Goal: Task Accomplishment & Management: Manage account settings

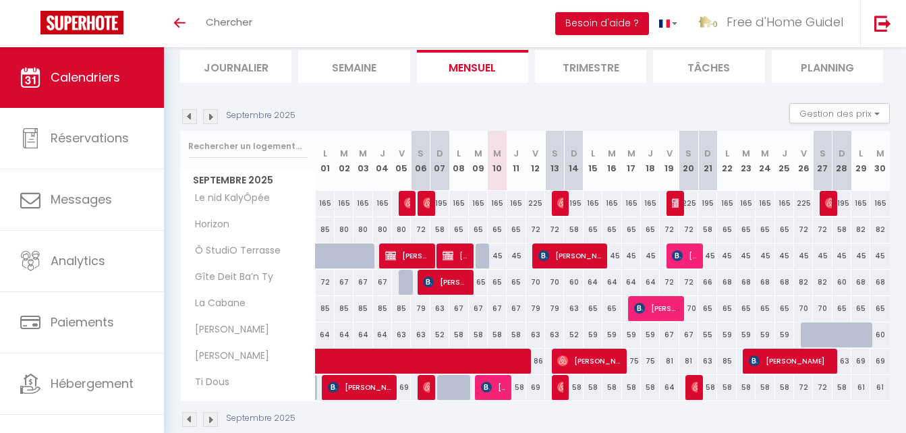
click at [498, 230] on div "65" at bounding box center [497, 229] width 19 height 25
type input "65"
type input "Mer 10 Septembre 2025"
type input "Jeu 11 Septembre 2025"
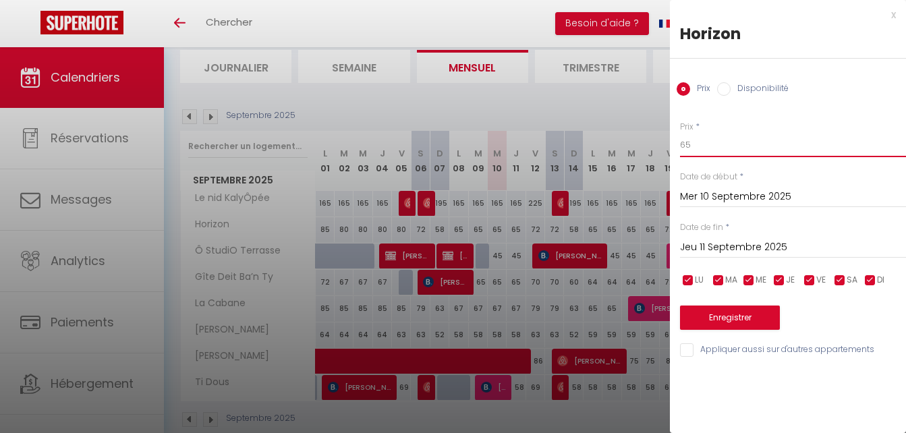
click at [705, 140] on input "65" at bounding box center [793, 145] width 226 height 24
type input "63"
click at [718, 245] on input "Jeu 11 Septembre 2025" at bounding box center [793, 248] width 226 height 18
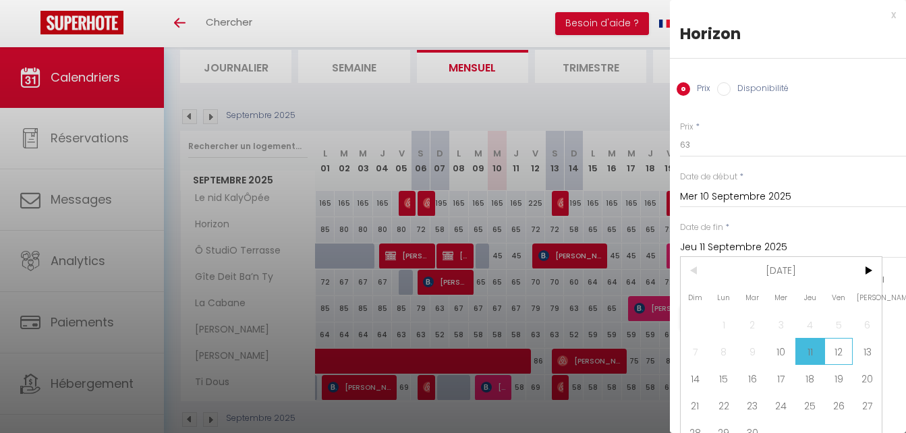
click at [850, 356] on span "12" at bounding box center [838, 351] width 29 height 27
type input "Ven 12 Septembre 2025"
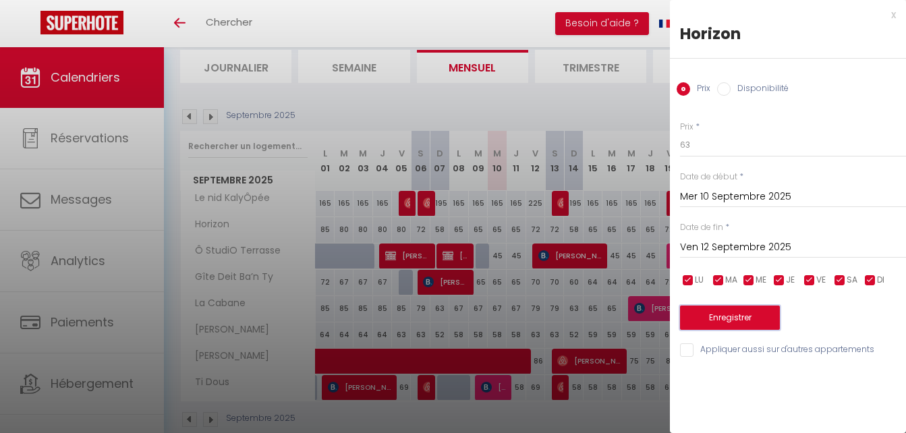
click at [776, 321] on button "Enregistrer" at bounding box center [730, 317] width 100 height 24
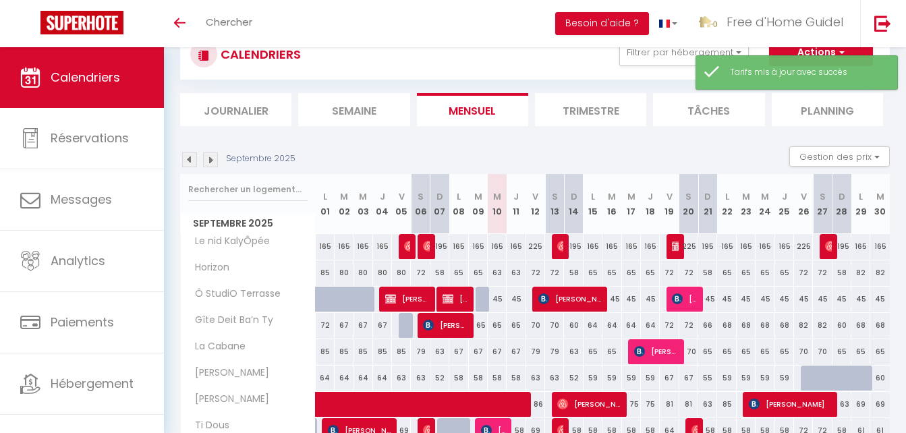
scroll to position [90, 0]
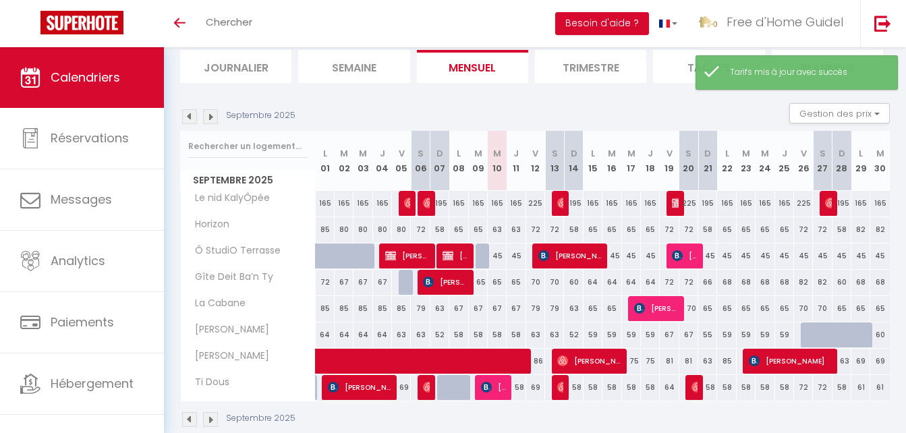
click at [537, 228] on div "72" at bounding box center [535, 229] width 19 height 25
type input "72"
type input "Ven 12 Septembre 2025"
type input "Sam 13 Septembre 2025"
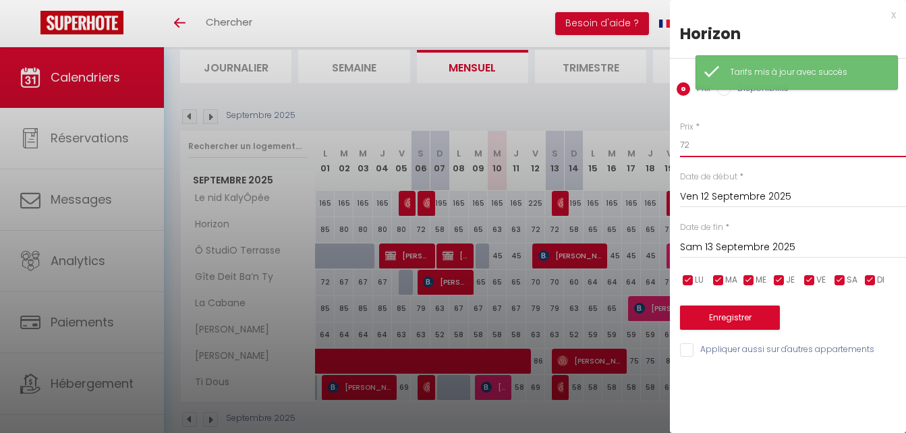
click at [710, 146] on input "72" at bounding box center [793, 145] width 226 height 24
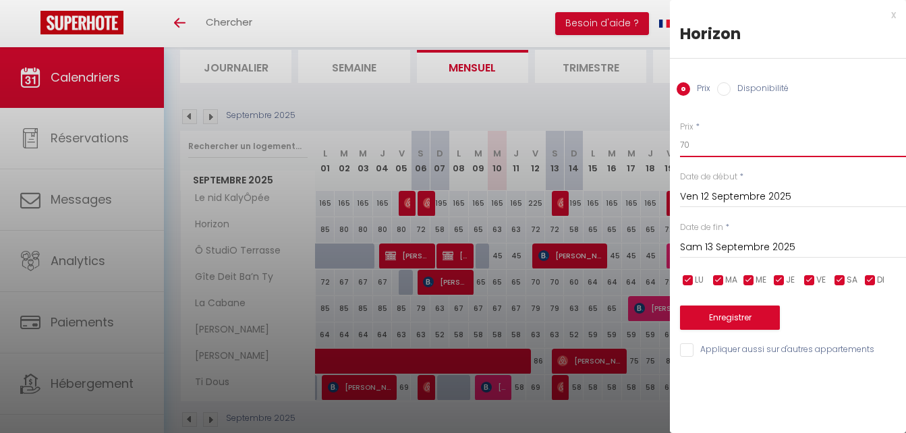
type input "70"
click at [717, 244] on input "Sam 13 Septembre 2025" at bounding box center [793, 248] width 226 height 18
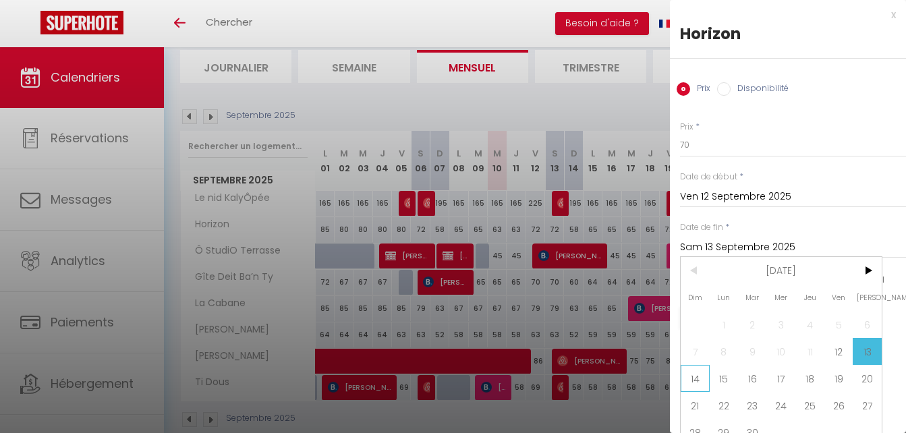
click at [698, 375] on span "14" at bounding box center [694, 378] width 29 height 27
type input "Dim 14 Septembre 2025"
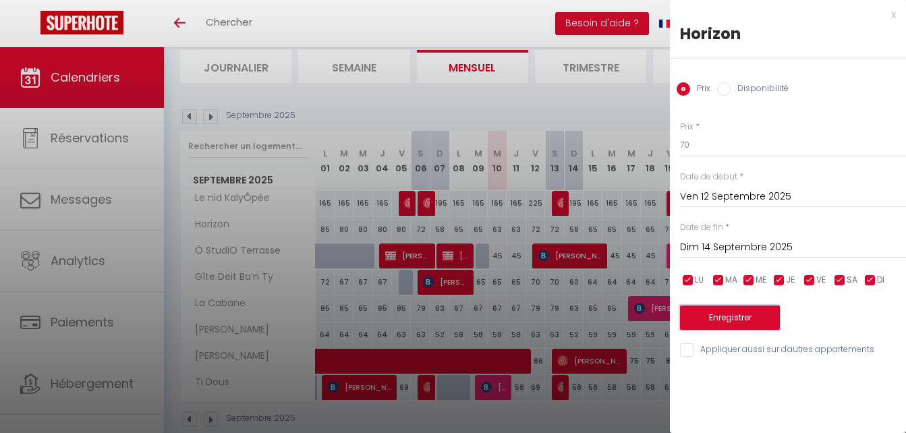
click at [704, 310] on button "Enregistrer" at bounding box center [730, 317] width 100 height 24
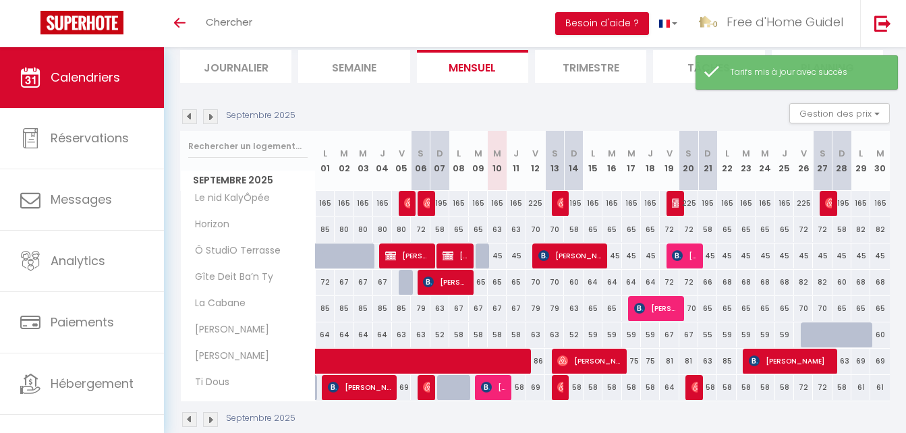
click at [593, 233] on div "65" at bounding box center [592, 229] width 19 height 25
type input "65"
type input "Lun 15 Septembre 2025"
type input "[DATE]"
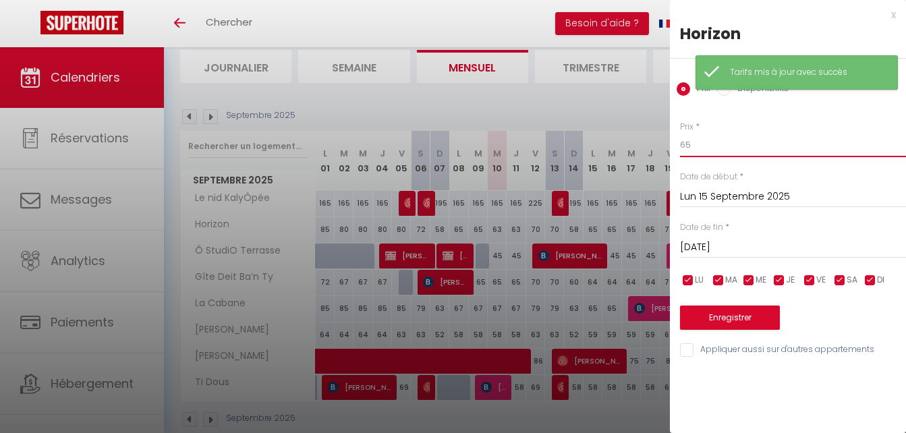
click at [695, 144] on input "65" at bounding box center [793, 145] width 226 height 24
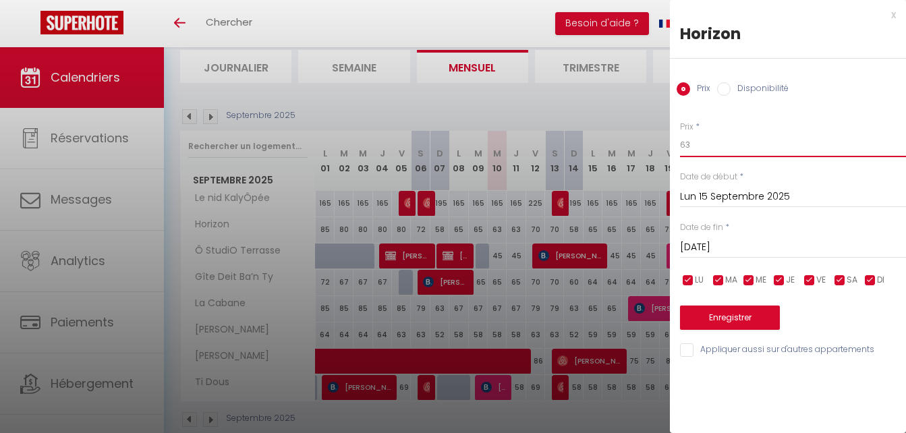
type input "63"
click at [735, 254] on input "[DATE]" at bounding box center [793, 248] width 226 height 18
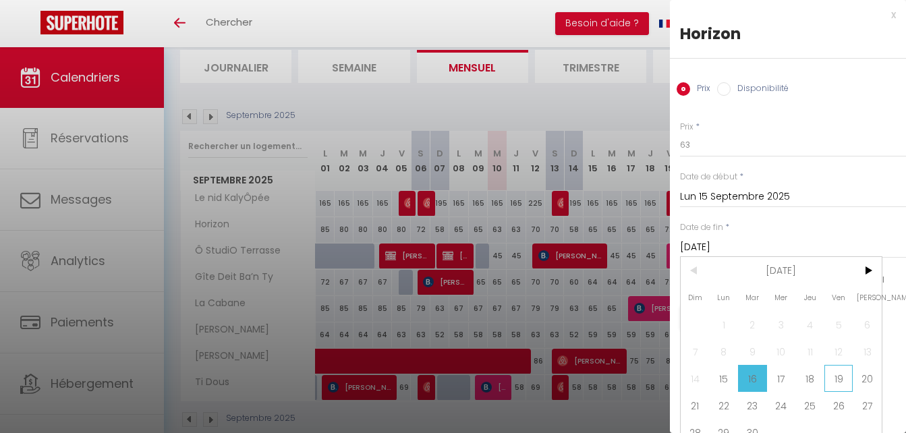
click at [842, 379] on span "19" at bounding box center [838, 378] width 29 height 27
type input "Ven 19 Septembre 2025"
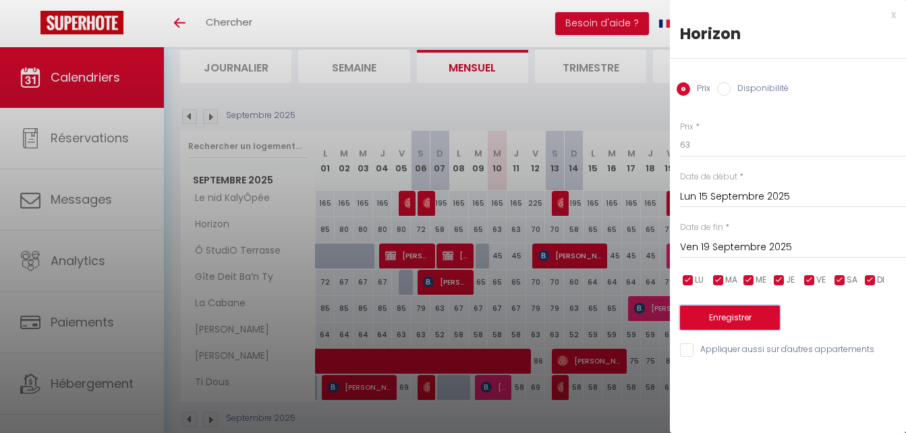
click at [745, 312] on button "Enregistrer" at bounding box center [730, 317] width 100 height 24
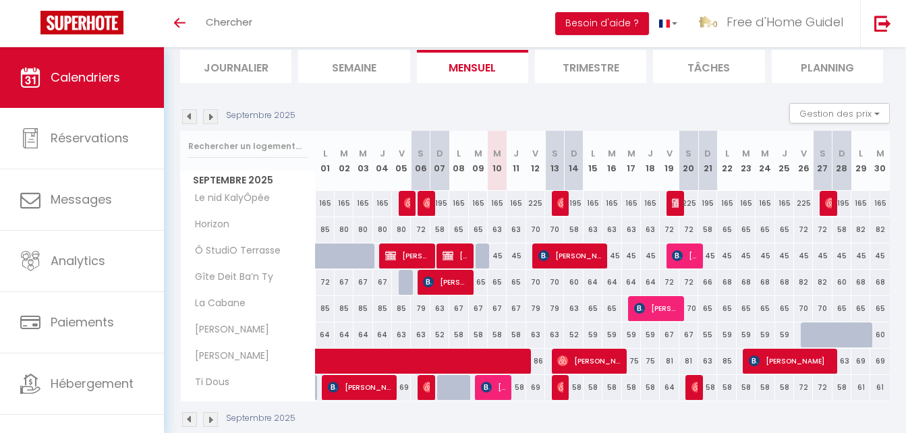
click at [671, 231] on div "72" at bounding box center [669, 229] width 19 height 25
type input "72"
type input "Ven 19 Septembre 2025"
type input "Sam 20 Septembre 2025"
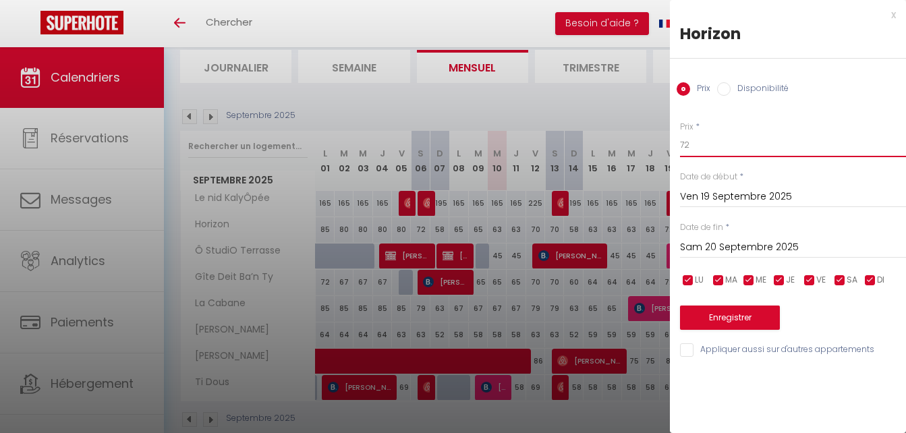
click at [731, 144] on input "72" at bounding box center [793, 145] width 226 height 24
type input "70"
click at [712, 243] on input "Sam 20 Septembre 2025" at bounding box center [793, 248] width 226 height 18
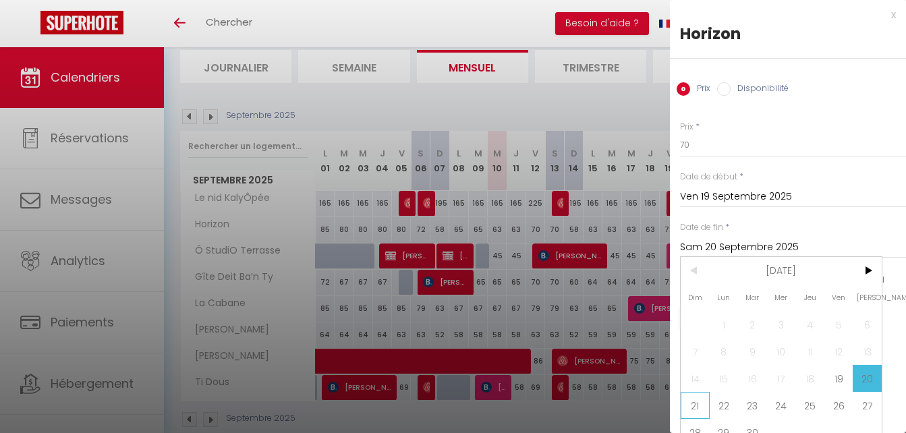
click at [697, 407] on span "21" at bounding box center [694, 405] width 29 height 27
type input "Dim 21 Septembre 2025"
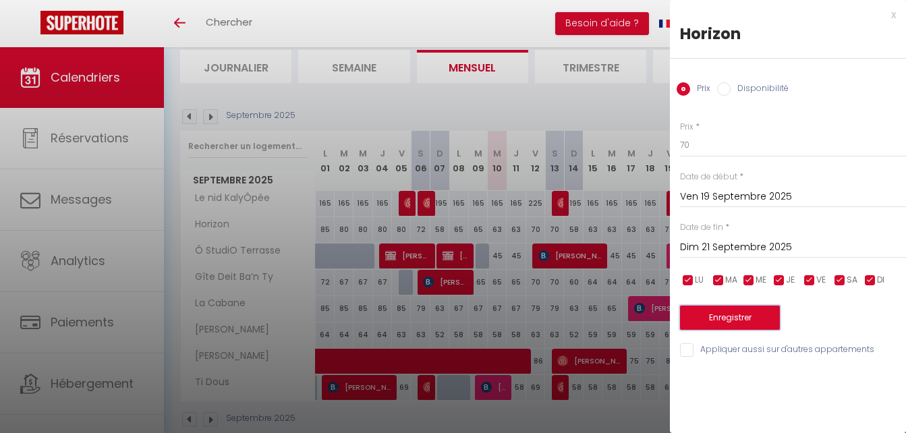
click at [726, 328] on button "Enregistrer" at bounding box center [730, 317] width 100 height 24
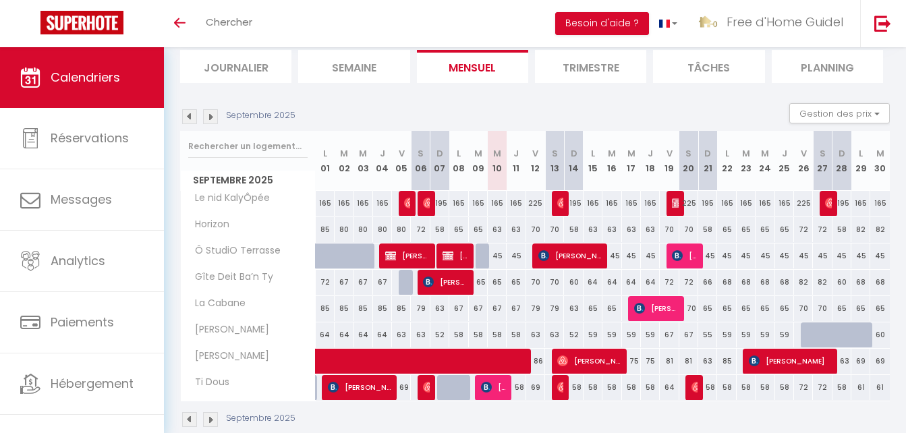
click at [494, 308] on div "67" at bounding box center [497, 308] width 19 height 25
type input "67"
type input "Mer 10 Septembre 2025"
type input "Jeu 11 Septembre 2025"
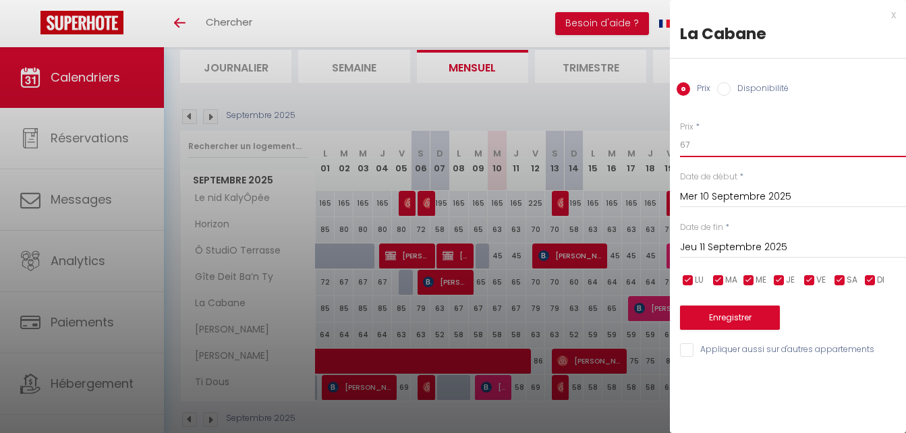
click at [691, 144] on input "67" at bounding box center [793, 145] width 226 height 24
type input "65"
click at [706, 253] on input "Jeu 11 Septembre 2025" at bounding box center [793, 248] width 226 height 18
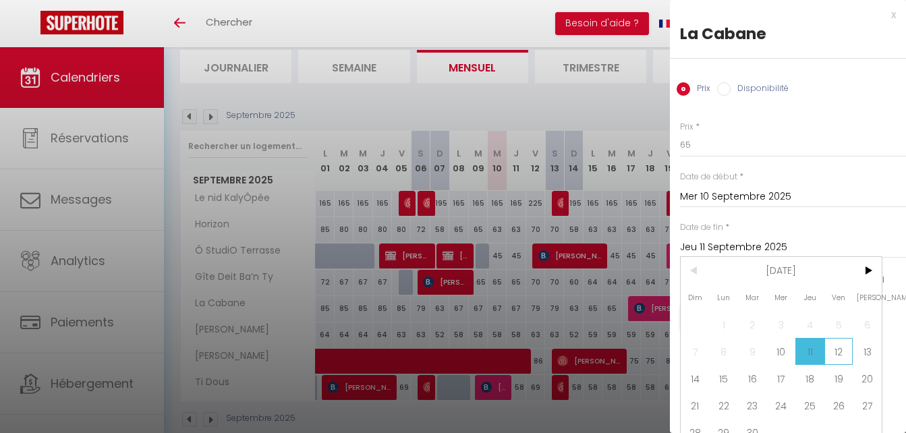
click at [843, 347] on span "12" at bounding box center [838, 351] width 29 height 27
type input "Ven 12 Septembre 2025"
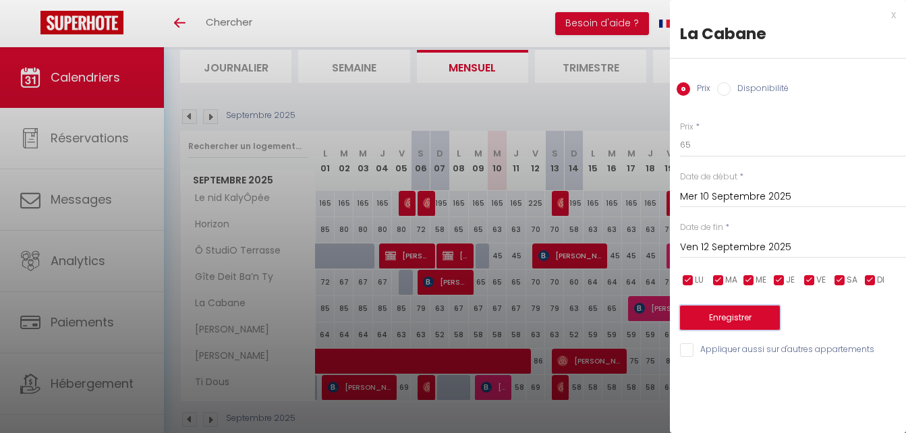
click at [730, 312] on button "Enregistrer" at bounding box center [730, 317] width 100 height 24
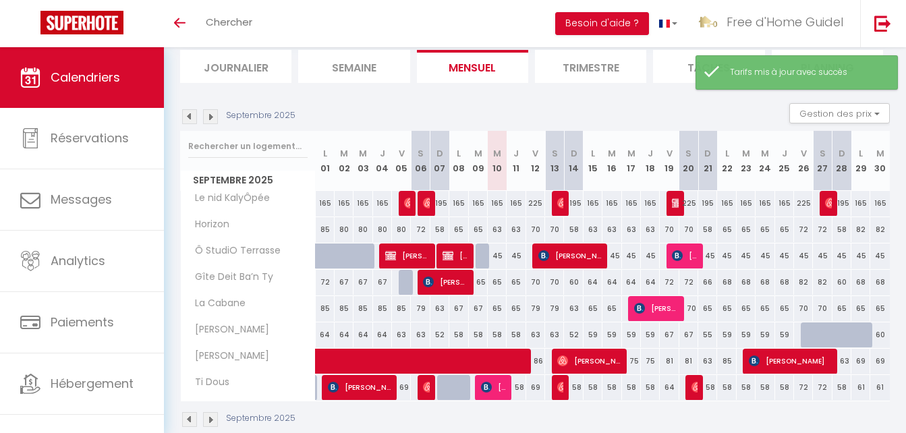
click at [531, 309] on div "79" at bounding box center [535, 308] width 19 height 25
type input "79"
type input "Ven 12 Septembre 2025"
type input "Sam 13 Septembre 2025"
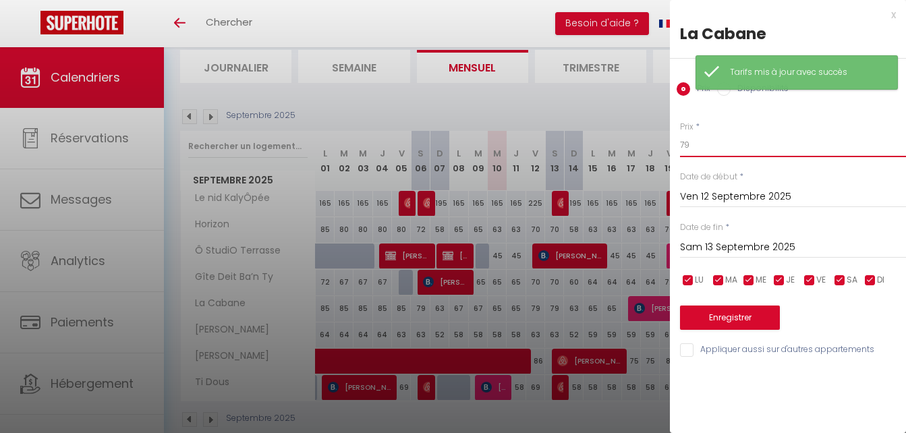
click at [704, 144] on input "79" at bounding box center [793, 145] width 226 height 24
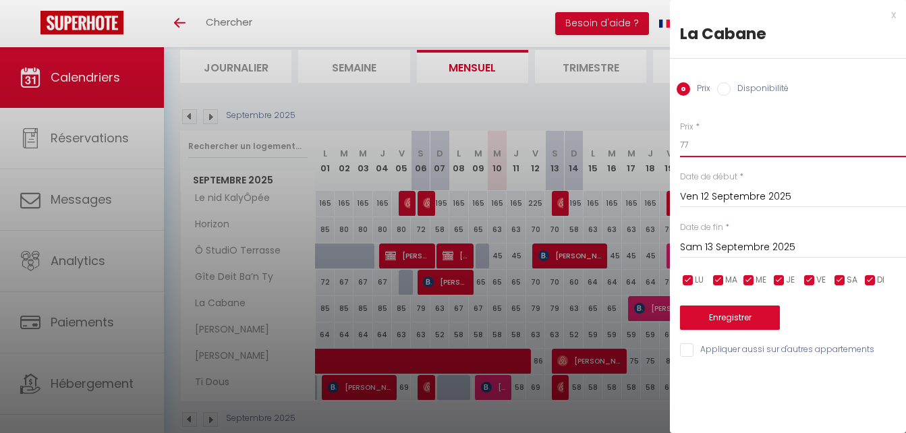
type input "77"
click at [763, 242] on input "Sam 13 Septembre 2025" at bounding box center [793, 248] width 226 height 18
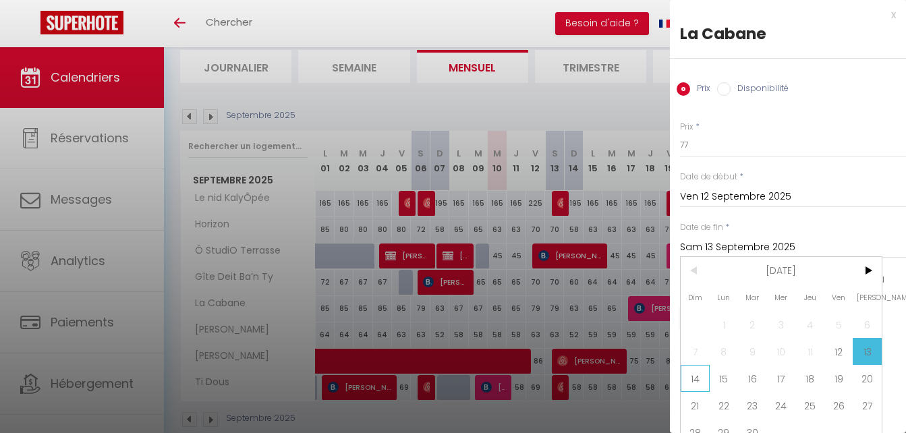
click at [702, 377] on span "14" at bounding box center [694, 378] width 29 height 27
type input "Dim 14 Septembre 2025"
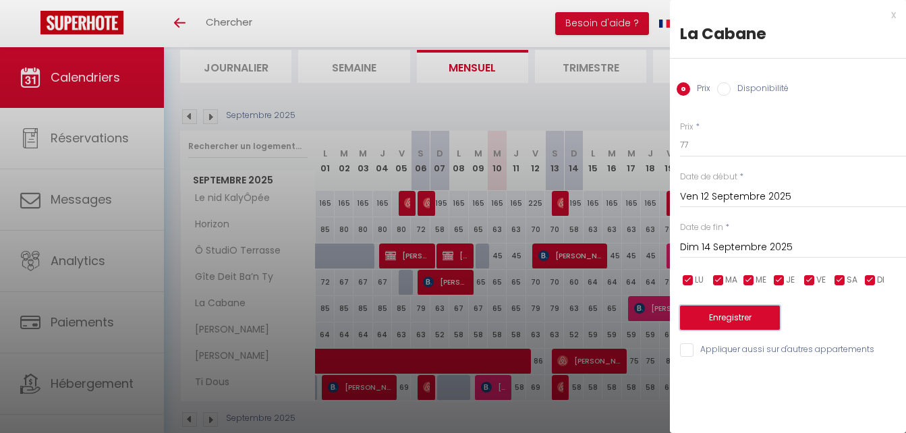
click at [708, 316] on button "Enregistrer" at bounding box center [730, 317] width 100 height 24
